Goal: Task Accomplishment & Management: Manage account settings

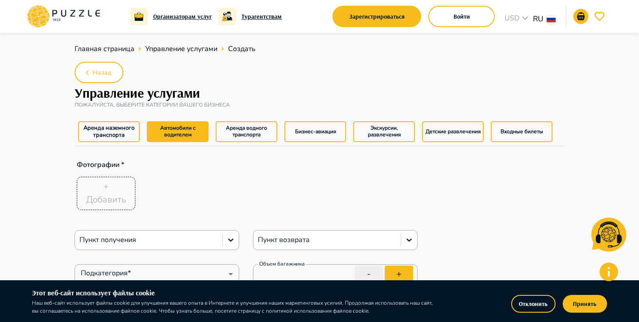
type textarea "*"
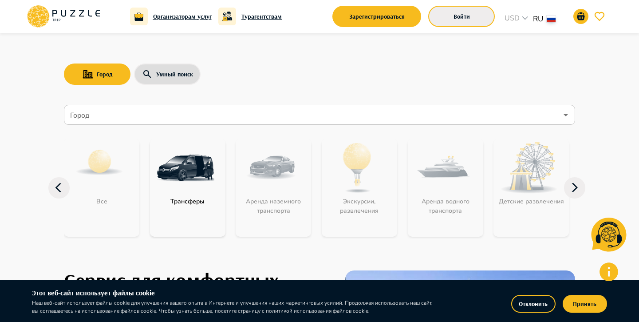
click at [456, 15] on button "Войти" at bounding box center [461, 16] width 67 height 21
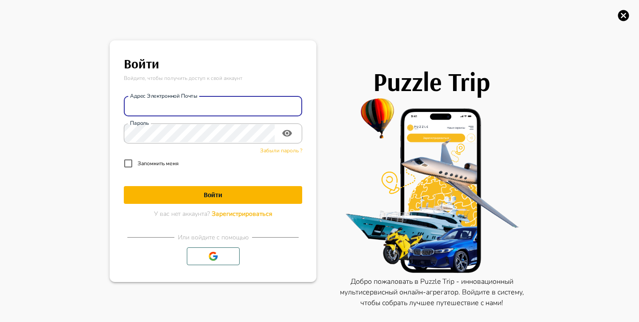
click at [231, 105] on input "Адрес электронной почты" at bounding box center [213, 106] width 178 height 18
type input "*"
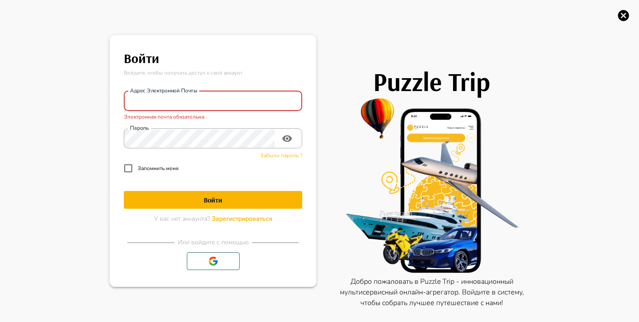
paste input "**********"
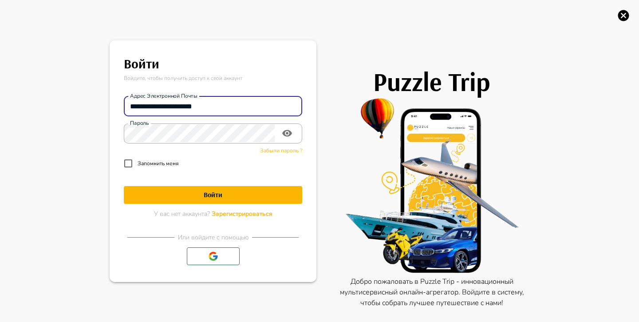
type input "**********"
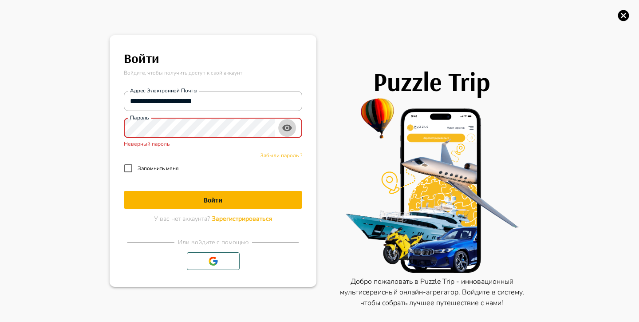
click at [288, 128] on icon "toggle password visibility" at bounding box center [287, 128] width 10 height 7
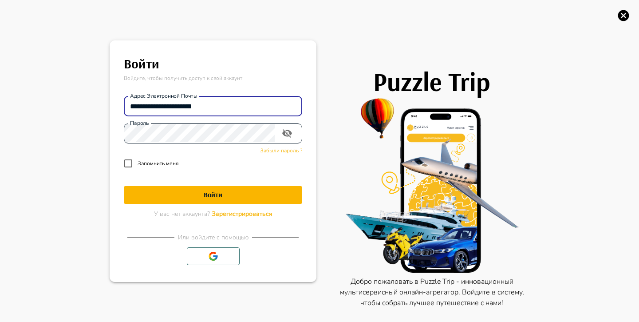
drag, startPoint x: 224, startPoint y: 104, endPoint x: 91, endPoint y: 102, distance: 133.5
click at [91, 102] on div "**********" at bounding box center [319, 161] width 639 height 322
click at [224, 195] on h1 "Войти" at bounding box center [213, 194] width 178 height 8
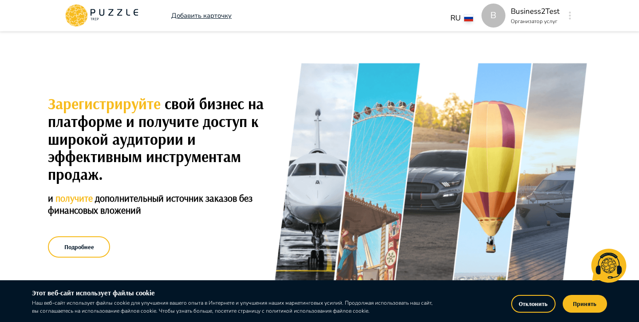
click at [572, 18] on button "button" at bounding box center [569, 15] width 7 height 12
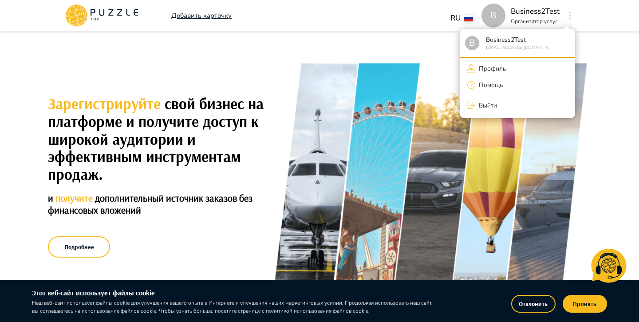
click at [498, 70] on p "Профиль" at bounding box center [490, 68] width 30 height 9
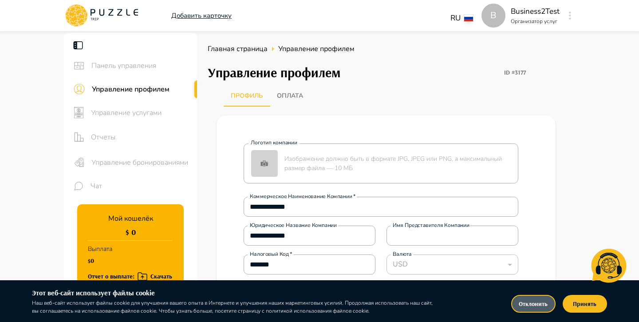
click at [542, 298] on button "Отклонить" at bounding box center [533, 303] width 44 height 18
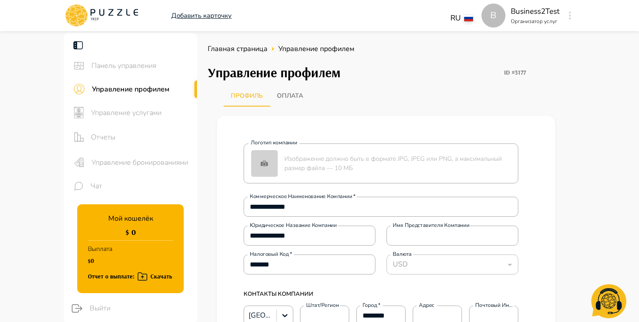
click at [153, 111] on span "Управление услугами" at bounding box center [140, 112] width 99 height 11
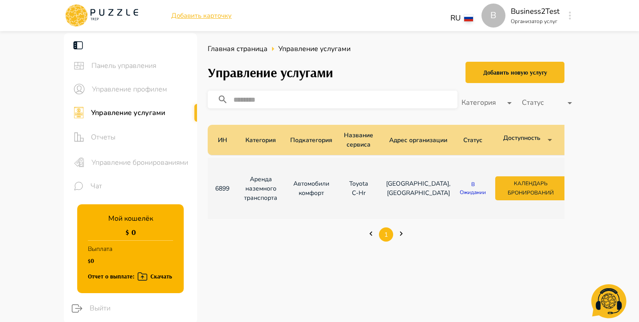
scroll to position [0, 111]
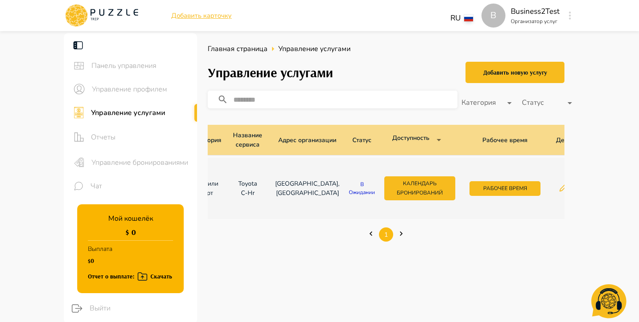
click at [557, 191] on button "button" at bounding box center [563, 187] width 13 height 9
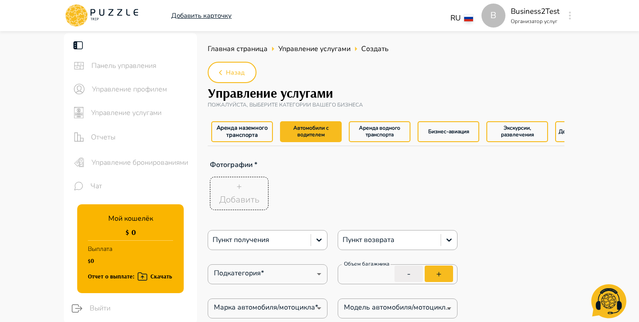
type textarea "*"
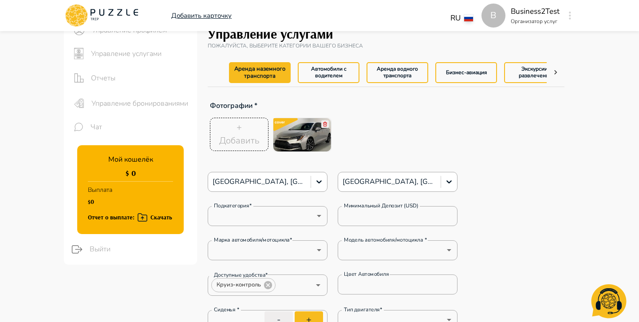
type textarea "*"
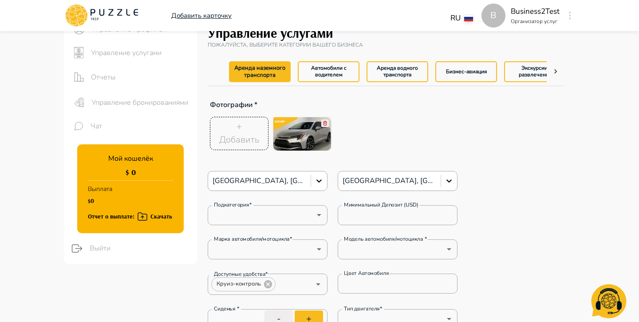
type textarea "*"
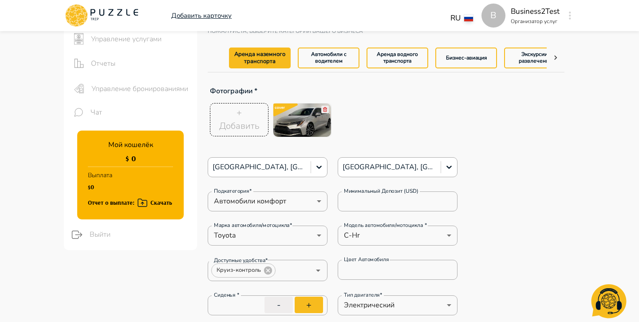
type textarea "*"
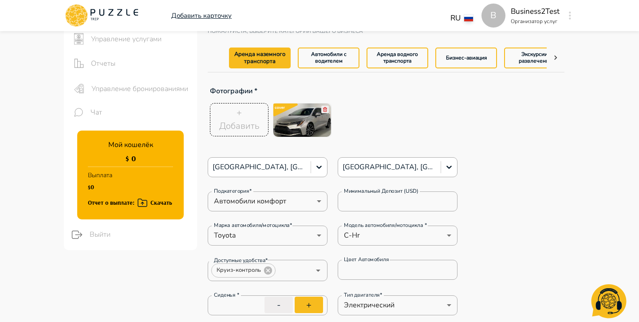
type textarea "*"
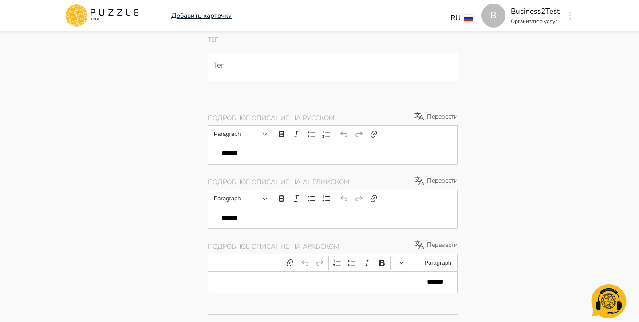
scroll to position [545, 0]
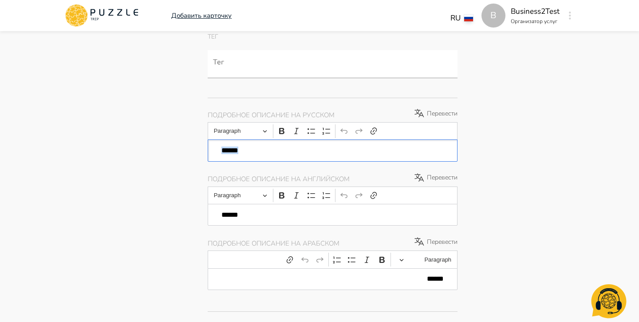
drag, startPoint x: 248, startPoint y: 153, endPoint x: 198, endPoint y: 153, distance: 50.1
type textarea "*"
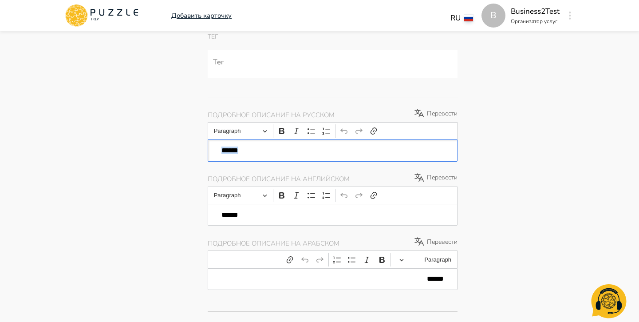
type textarea "*"
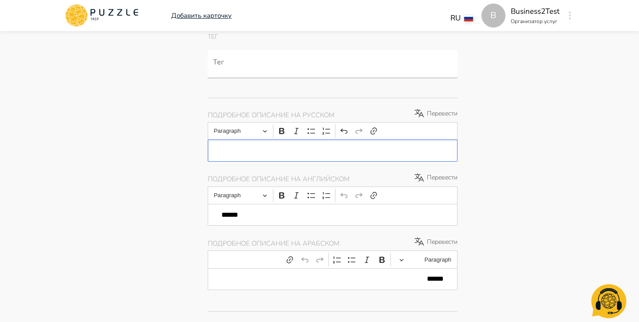
type textarea "*"
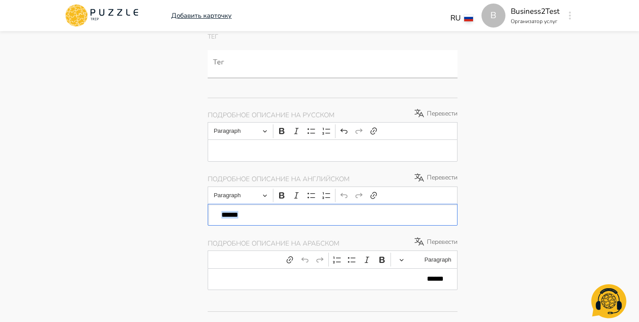
drag, startPoint x: 248, startPoint y: 215, endPoint x: 188, endPoint y: 215, distance: 60.3
type textarea "*"
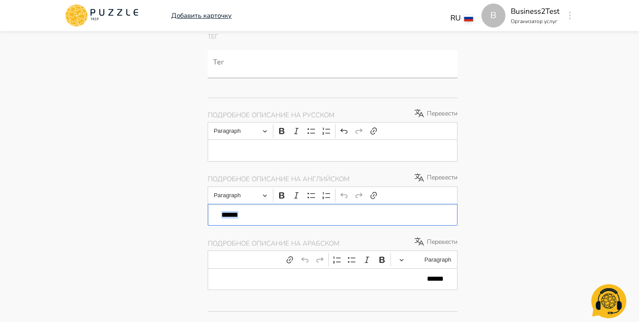
type textarea "*"
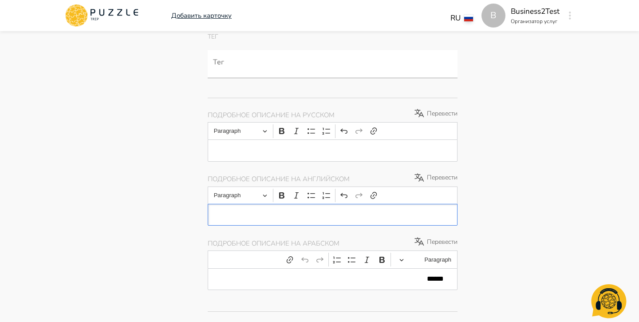
type textarea "*"
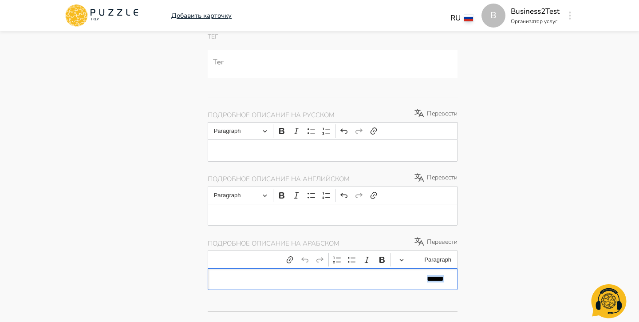
drag, startPoint x: 424, startPoint y: 278, endPoint x: 471, endPoint y: 276, distance: 47.1
type textarea "*"
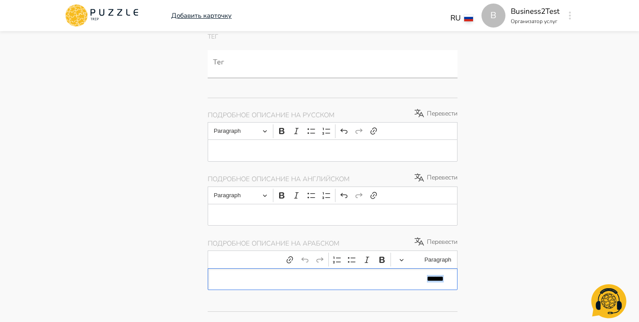
type textarea "*"
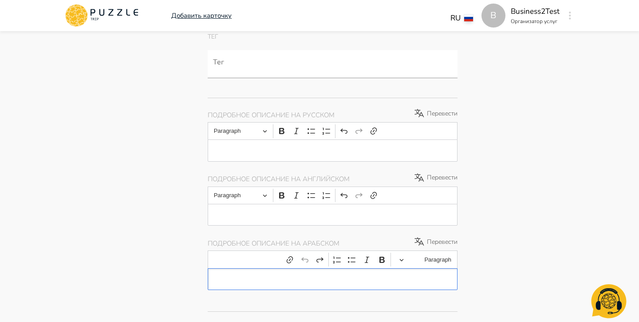
type textarea "*"
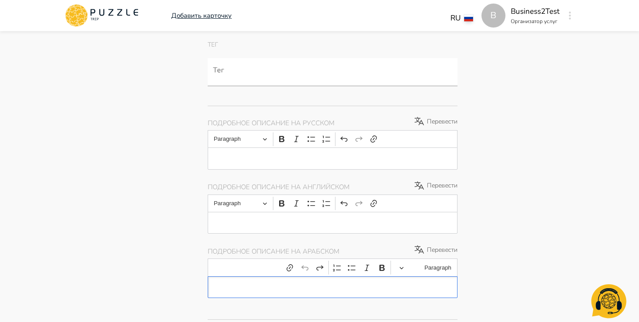
scroll to position [538, 0]
click at [354, 154] on p "Editor editing area: main" at bounding box center [332, 158] width 222 height 8
type textarea "*"
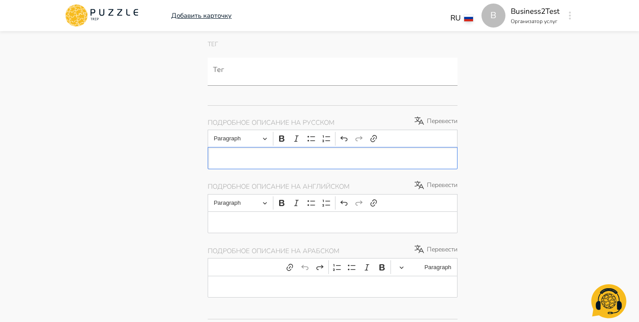
type textarea "*"
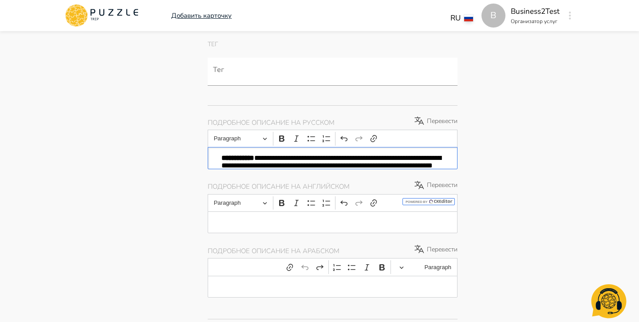
type textarea "*"
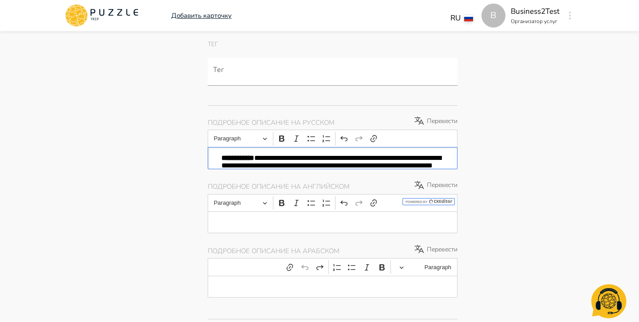
type textarea "*"
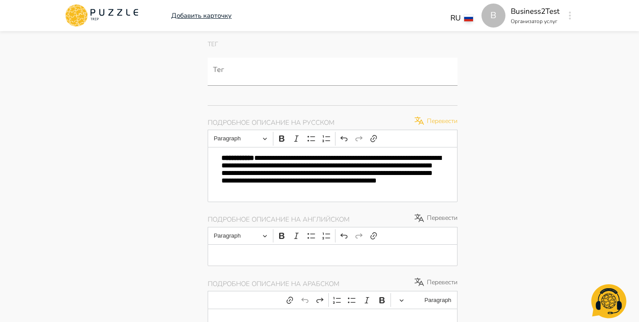
click at [439, 118] on p "Перевести" at bounding box center [435, 120] width 44 height 11
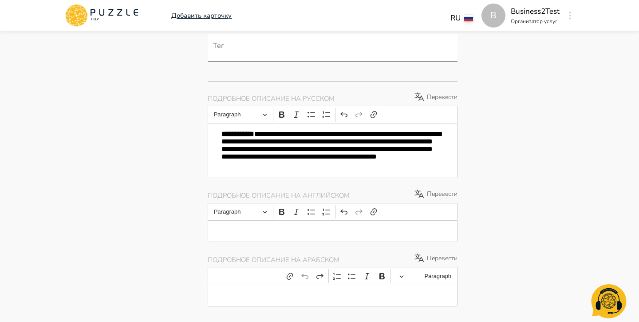
type textarea "*"
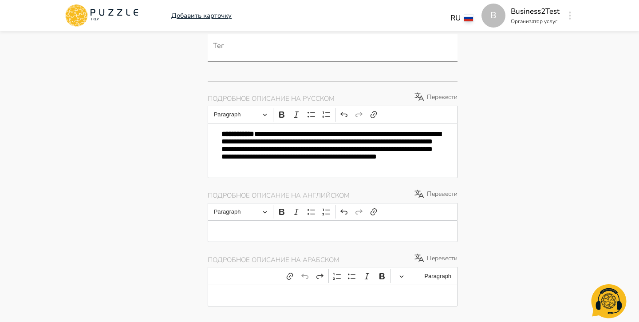
type textarea "*"
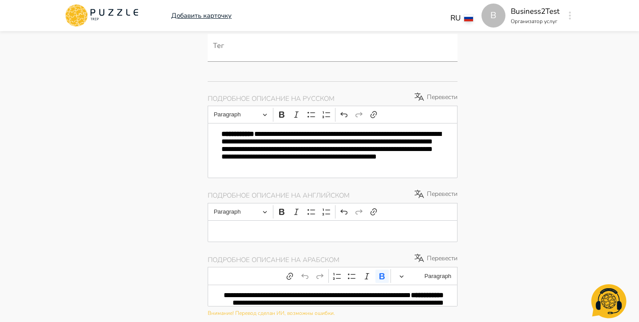
type textarea "*"
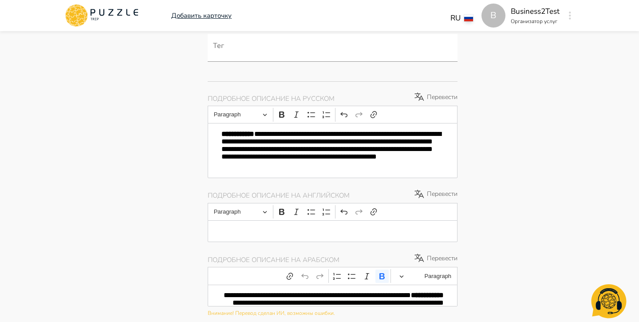
type textarea "*"
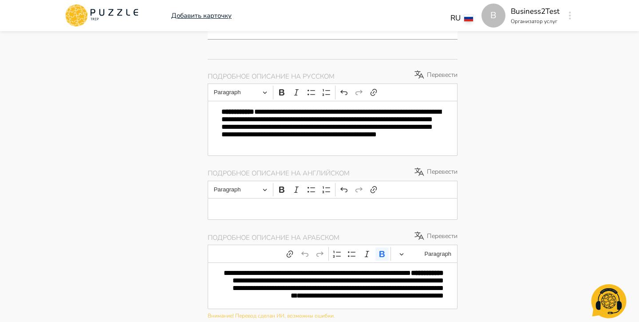
type textarea "*"
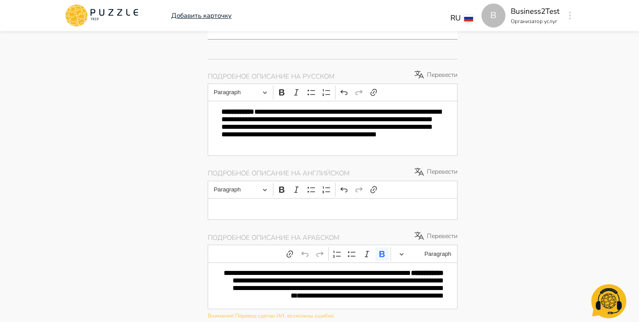
type textarea "*"
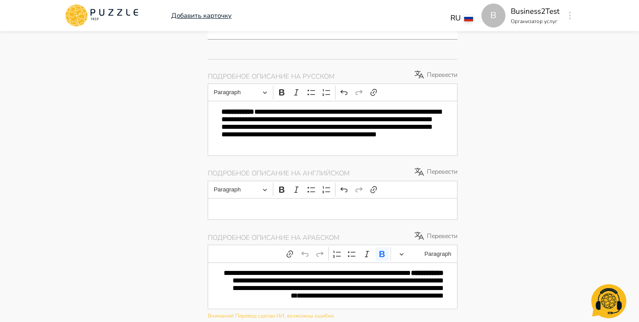
type textarea "*"
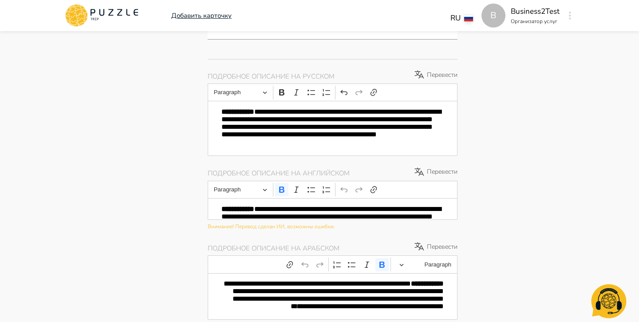
type textarea "*"
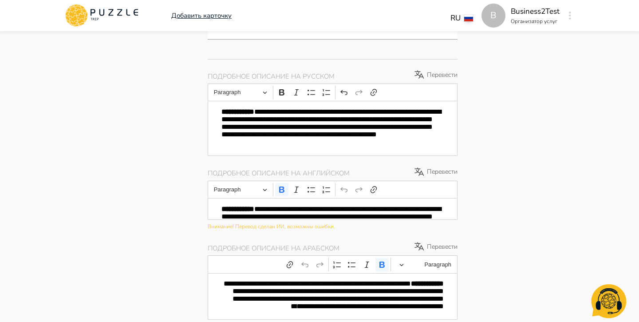
type textarea "*"
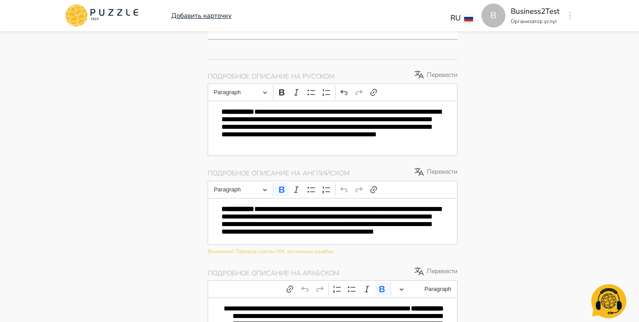
type textarea "*"
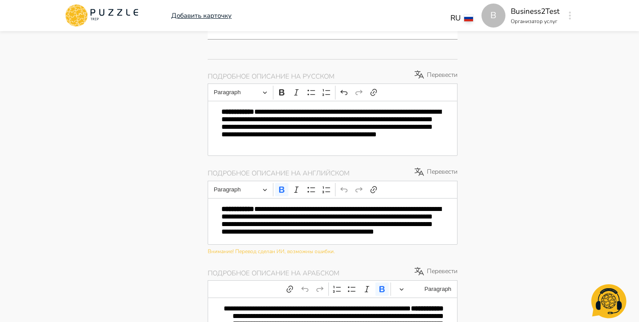
type textarea "*"
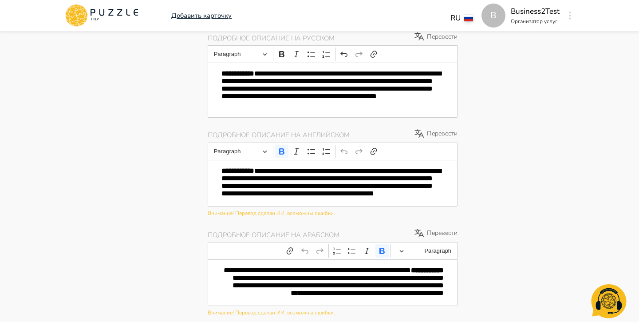
scroll to position [623, 0]
